Goal: Complete application form: Complete application form

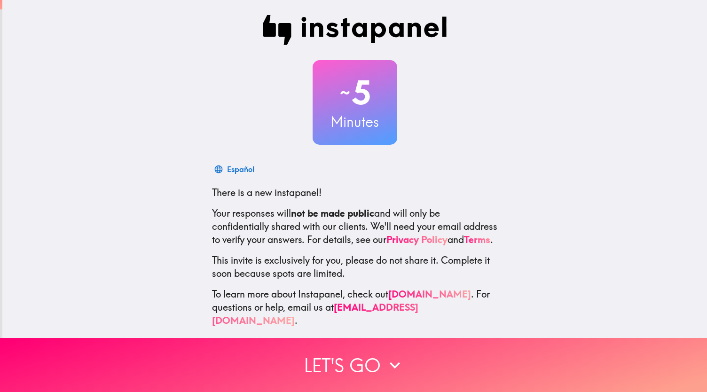
scroll to position [11, 0]
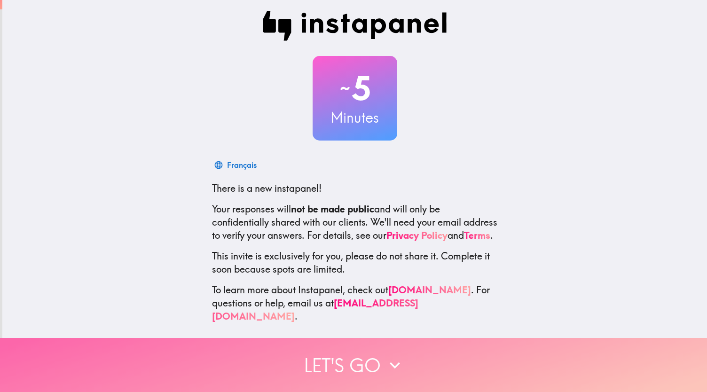
click at [340, 370] on button "Let's go" at bounding box center [353, 365] width 707 height 54
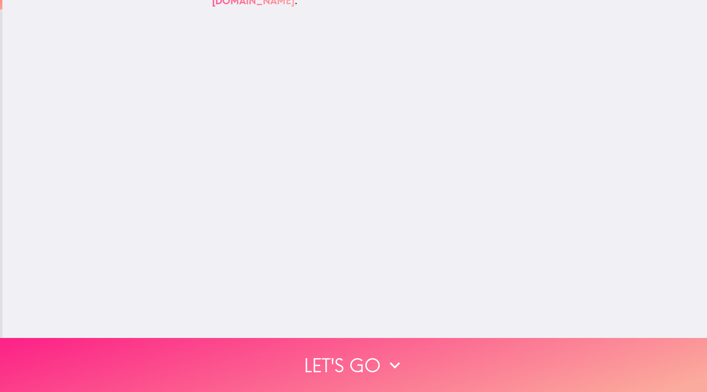
scroll to position [0, 0]
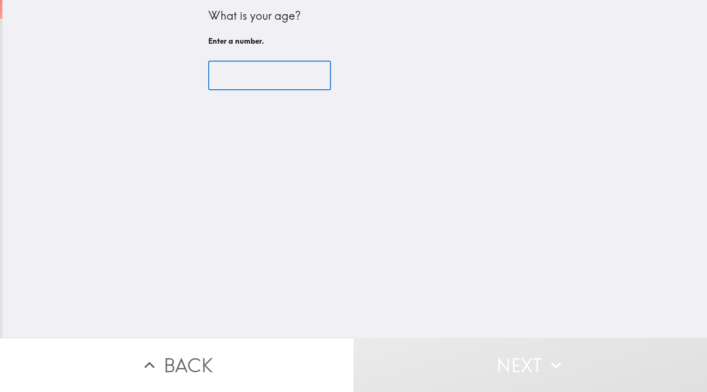
click at [241, 79] on input "number" at bounding box center [269, 75] width 123 height 29
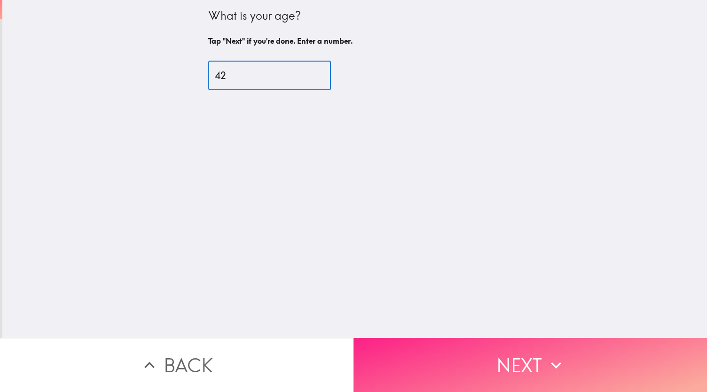
type input "42"
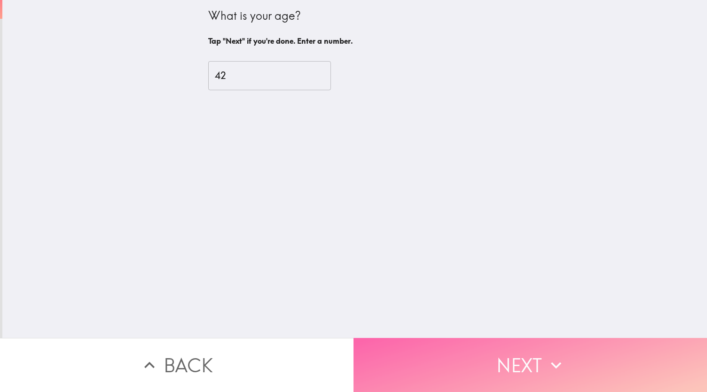
click at [448, 365] on button "Next" at bounding box center [531, 365] width 354 height 54
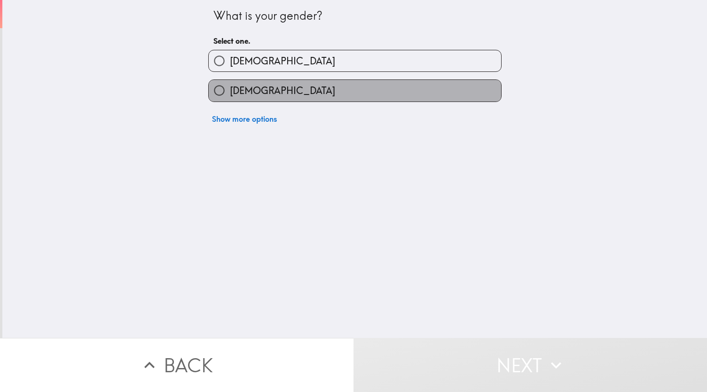
click at [285, 87] on label "[DEMOGRAPHIC_DATA]" at bounding box center [355, 90] width 293 height 21
click at [230, 87] on input "[DEMOGRAPHIC_DATA]" at bounding box center [219, 90] width 21 height 21
radio input "true"
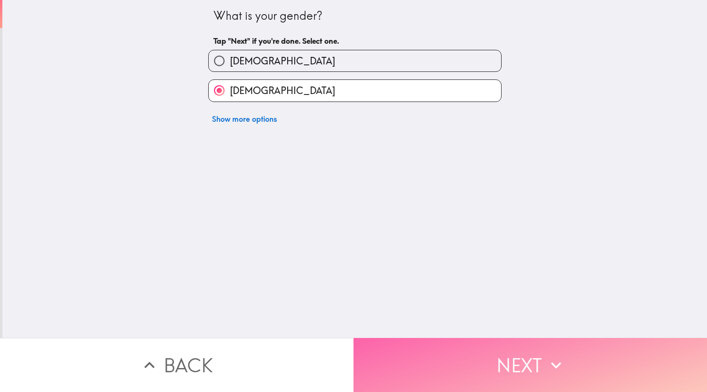
click at [424, 376] on button "Next" at bounding box center [531, 365] width 354 height 54
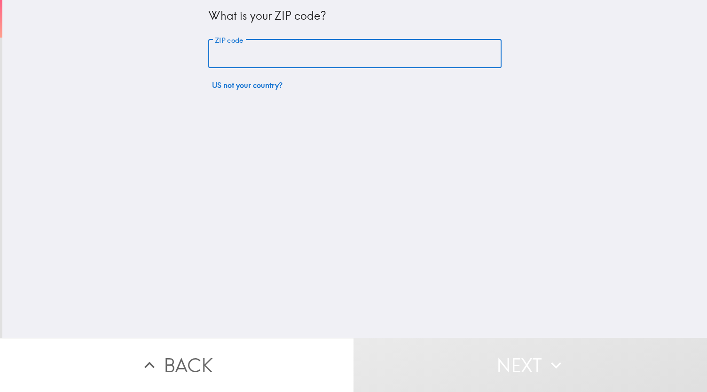
click at [272, 49] on input "ZIP code" at bounding box center [354, 54] width 293 height 29
type input "75019"
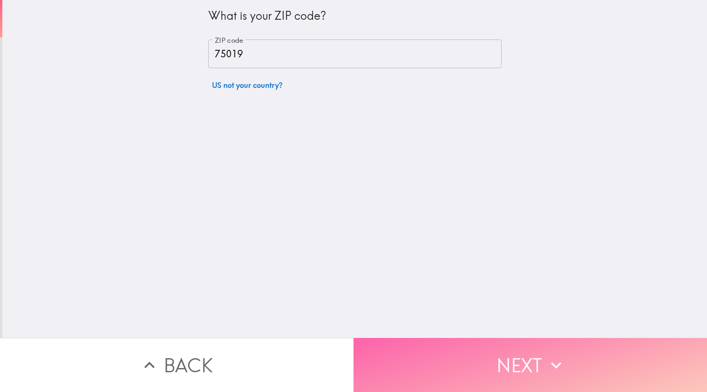
click at [416, 350] on button "Next" at bounding box center [531, 365] width 354 height 54
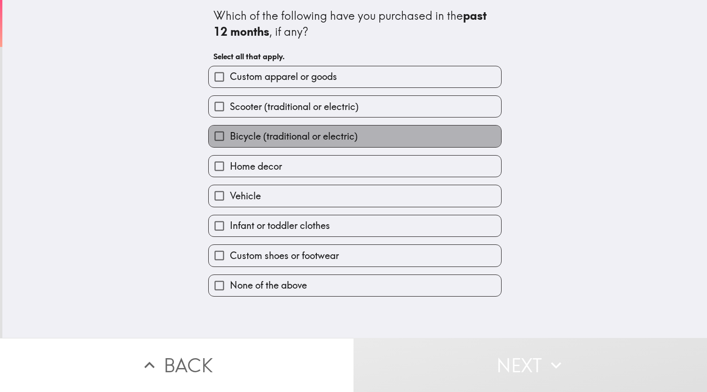
click at [280, 146] on label "Bicycle (traditional or electric)" at bounding box center [355, 136] width 293 height 21
click at [230, 146] on input "Bicycle (traditional or electric)" at bounding box center [219, 136] width 21 height 21
checkbox input "true"
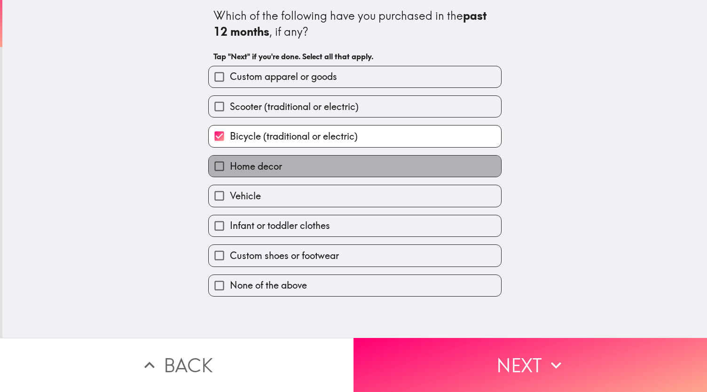
click at [255, 165] on span "Home decor" at bounding box center [256, 166] width 52 height 13
click at [230, 165] on input "Home decor" at bounding box center [219, 166] width 21 height 21
checkbox input "true"
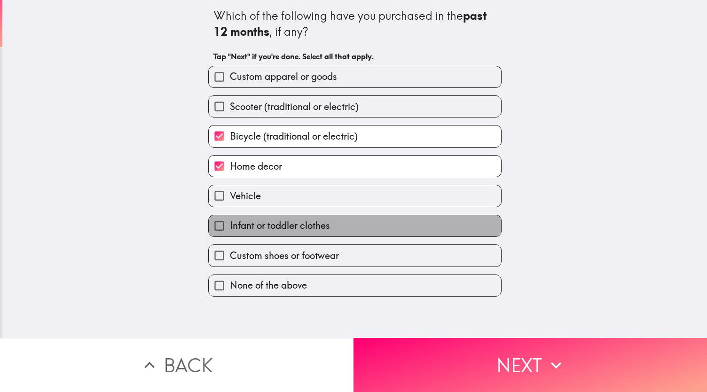
click at [259, 225] on span "Infant or toddler clothes" at bounding box center [280, 225] width 100 height 13
click at [230, 225] on input "Infant or toddler clothes" at bounding box center [219, 225] width 21 height 21
checkbox input "true"
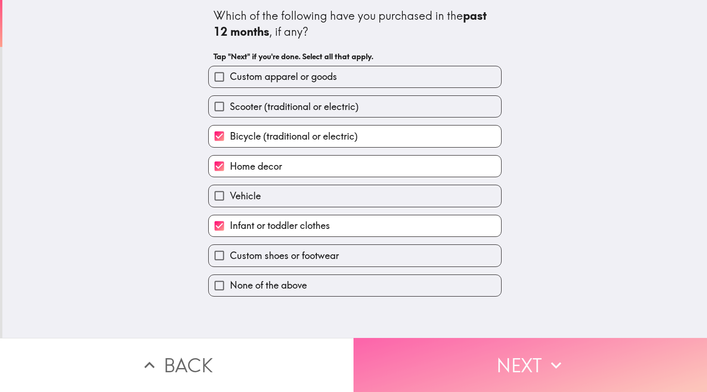
click at [396, 360] on button "Next" at bounding box center [531, 365] width 354 height 54
